Goal: Connect with others

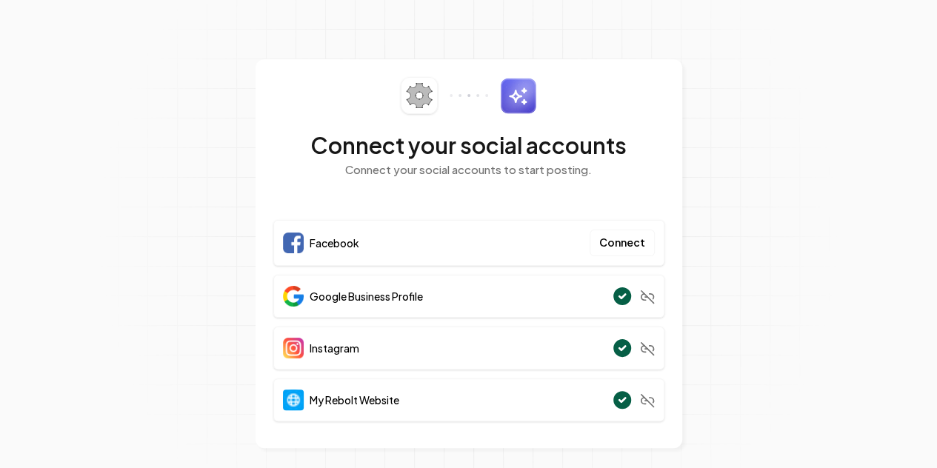
click at [634, 239] on button "Connect" at bounding box center [622, 243] width 65 height 27
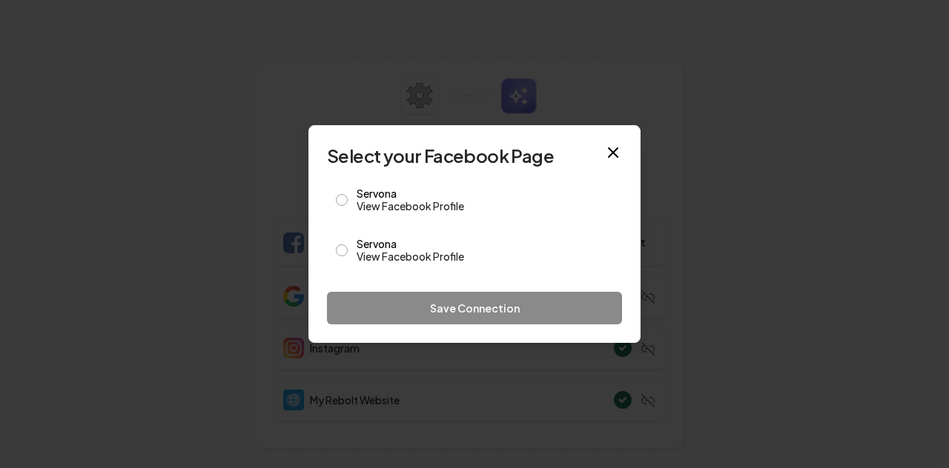
click at [344, 253] on button "Servona View Facebook Profile" at bounding box center [342, 251] width 12 height 12
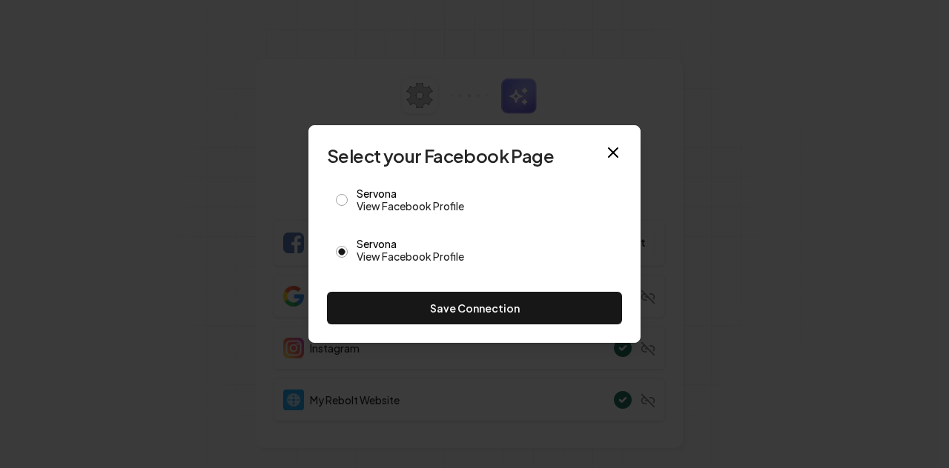
click at [346, 201] on button "Servona View Facebook Profile" at bounding box center [342, 200] width 12 height 12
click at [347, 250] on button "Servona View Facebook Profile" at bounding box center [342, 251] width 12 height 12
click at [451, 259] on link "View Facebook Profile" at bounding box center [484, 256] width 256 height 15
click at [393, 206] on link "View Facebook Profile" at bounding box center [484, 206] width 256 height 15
click at [460, 312] on button "Save Connection" at bounding box center [474, 308] width 295 height 33
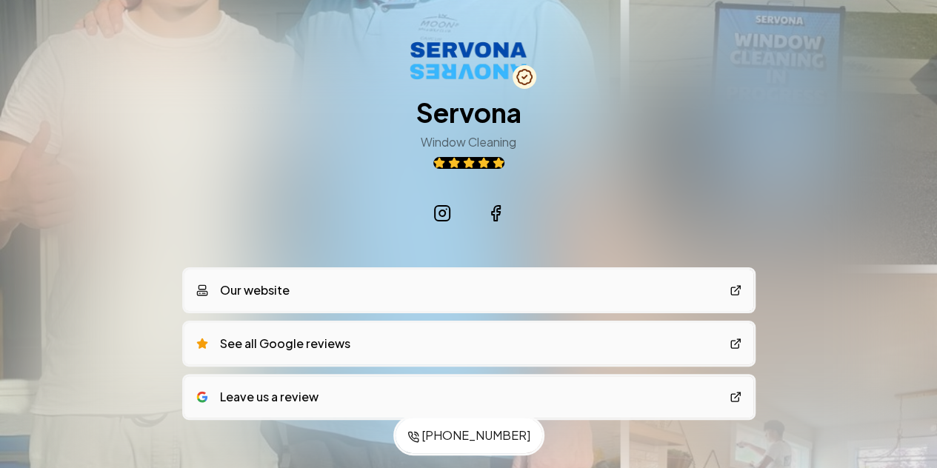
click at [619, 244] on div "Servona Window Cleaning Our website See all Google reviews Leave us a review" at bounding box center [469, 262] width 569 height 525
drag, startPoint x: 425, startPoint y: 162, endPoint x: 491, endPoint y: 166, distance: 65.3
click at [491, 166] on div "Servona Window Cleaning" at bounding box center [468, 133] width 105 height 71
